Goal: Information Seeking & Learning: Learn about a topic

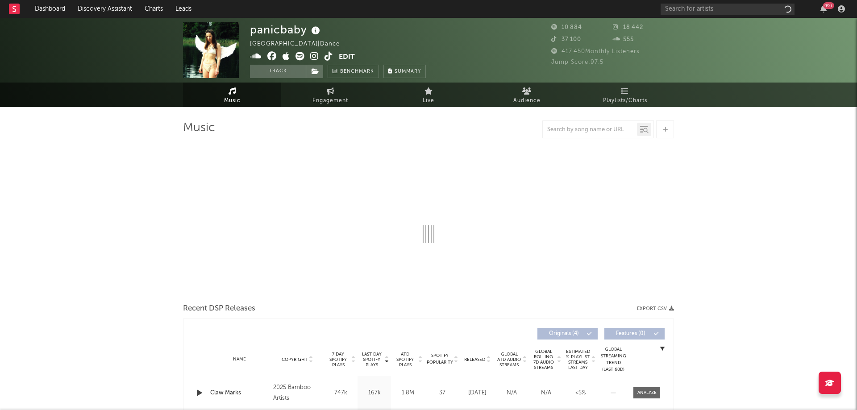
select select "1w"
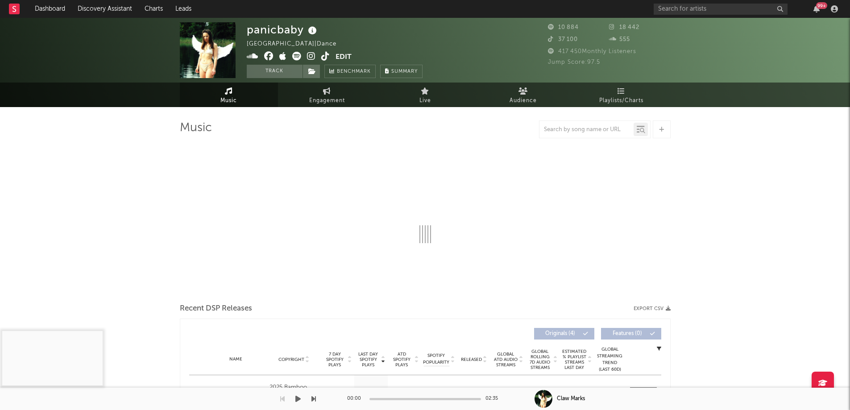
select select "1w"
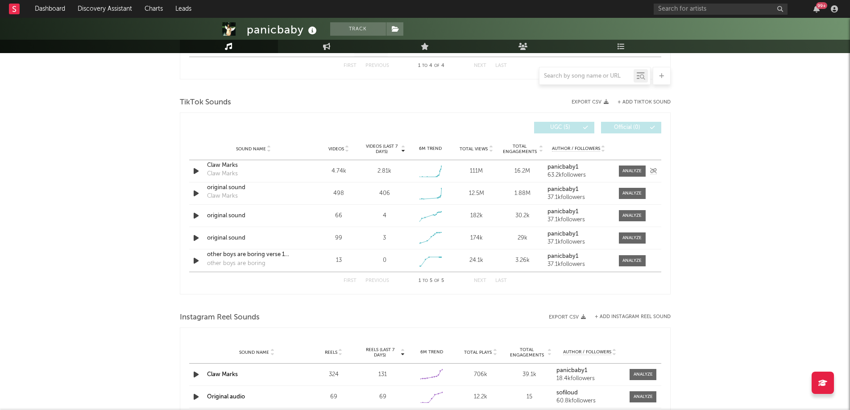
scroll to position [544, 0]
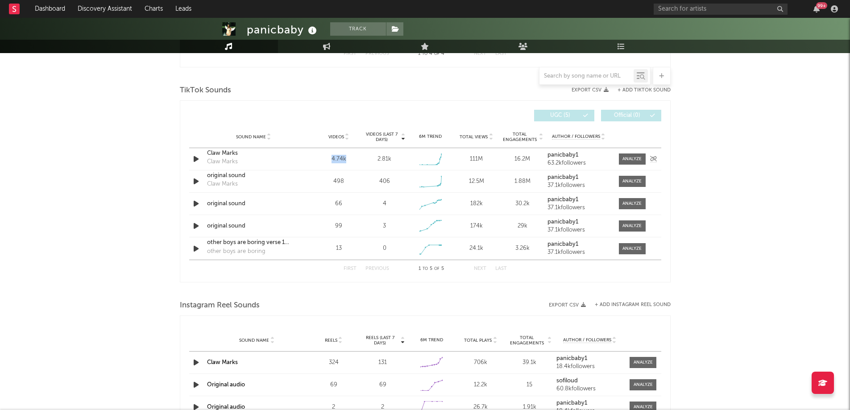
drag, startPoint x: 325, startPoint y: 159, endPoint x: 351, endPoint y: 163, distance: 26.1
click at [351, 163] on div "4.74k" at bounding box center [338, 159] width 41 height 9
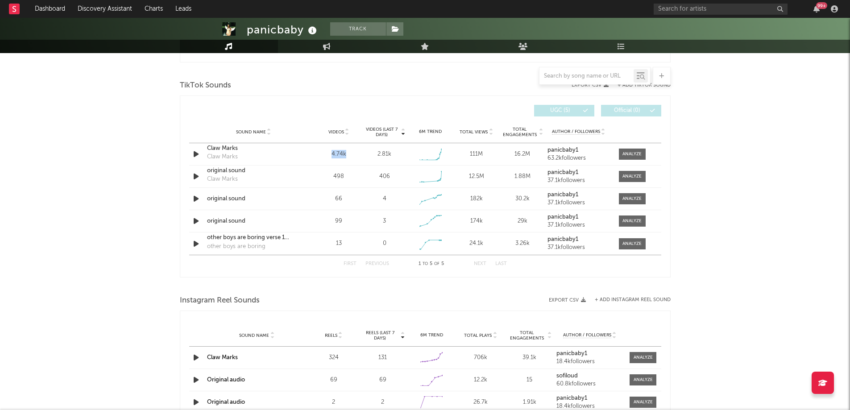
scroll to position [547, 0]
click at [285, 275] on div "Videos (last 7 days) Sound Name Videos Videos (last 7 days) Total Views Total E…" at bounding box center [425, 188] width 491 height 182
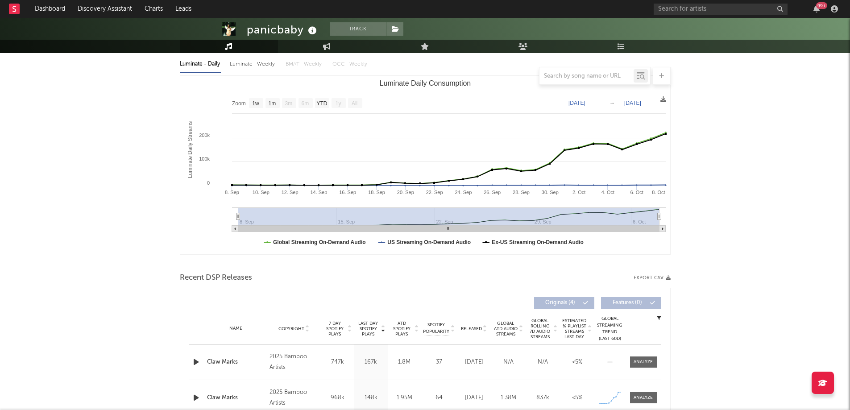
scroll to position [0, 0]
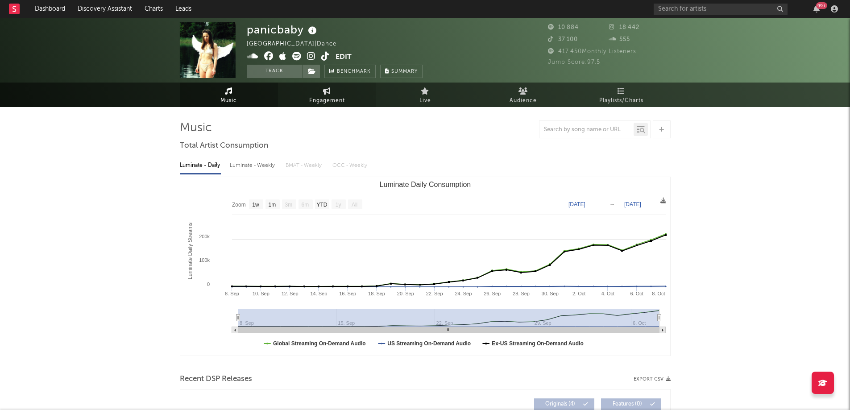
click at [357, 97] on link "Engagement" at bounding box center [327, 95] width 98 height 25
select select "1w"
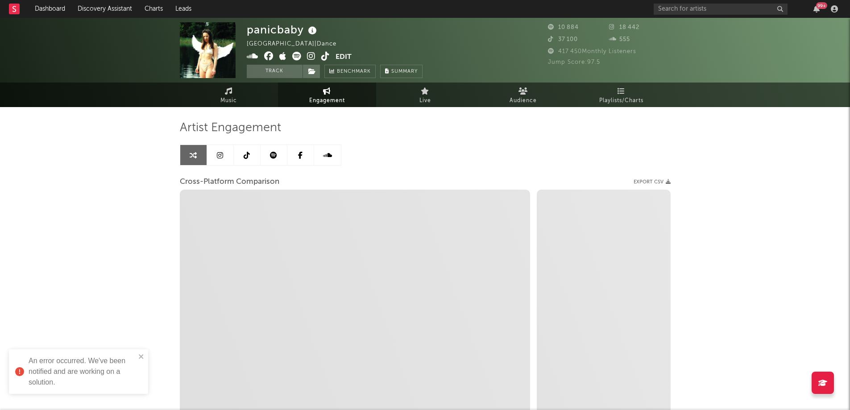
click at [221, 156] on icon at bounding box center [220, 155] width 6 height 7
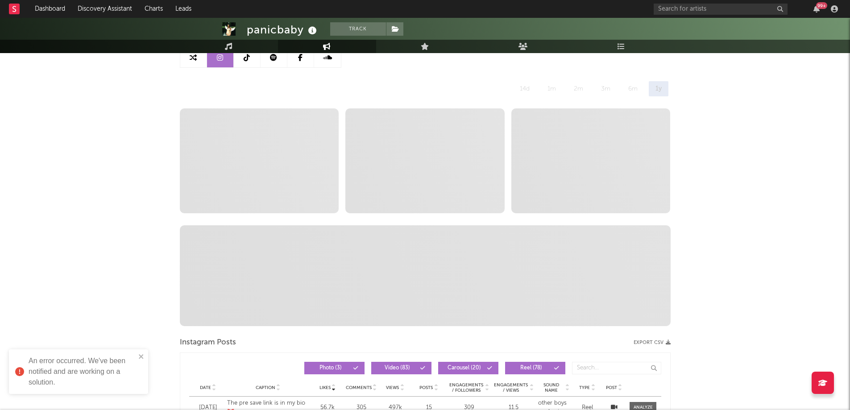
select select "6m"
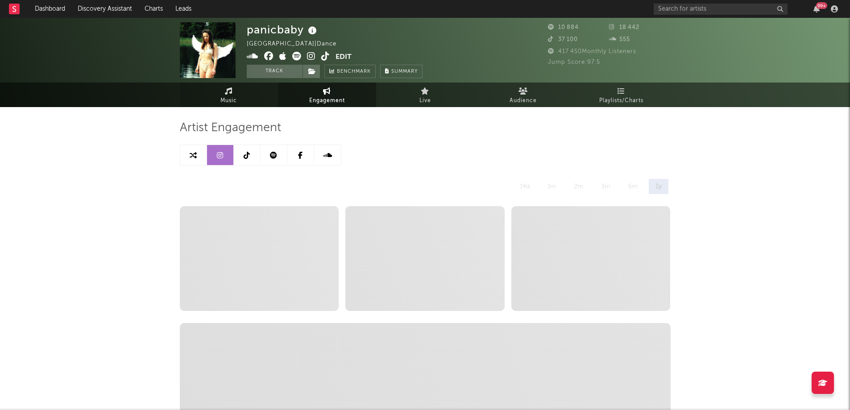
click at [229, 94] on icon at bounding box center [229, 90] width 8 height 7
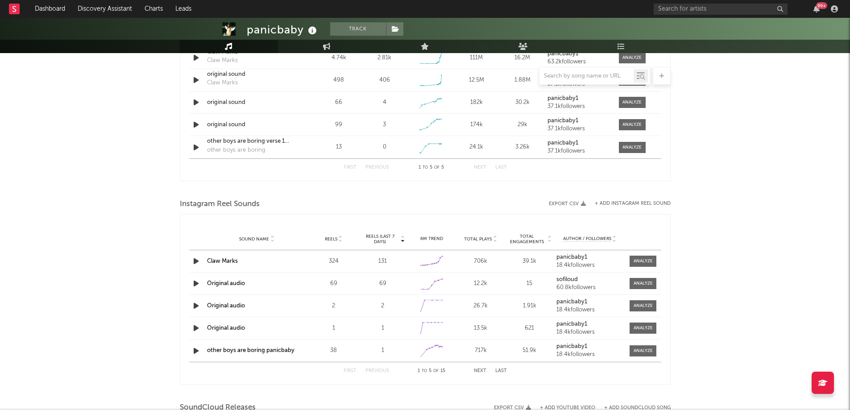
select select "1w"
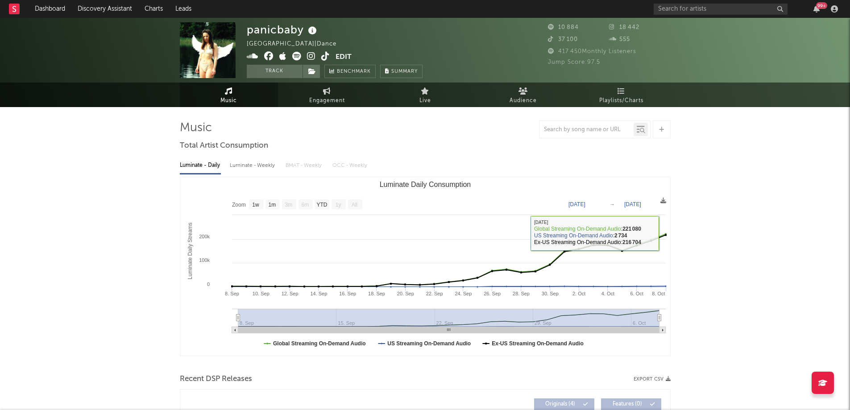
click at [638, 204] on text "[DATE]" at bounding box center [632, 204] width 17 height 6
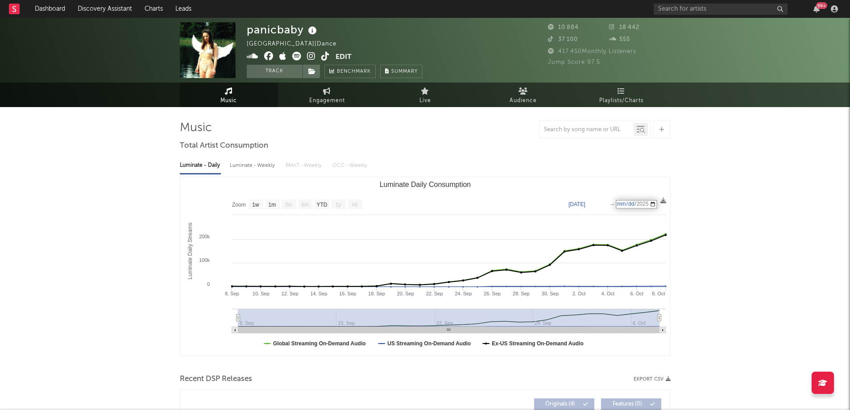
type input "[DATE]"
